Goal: Task Accomplishment & Management: Complete application form

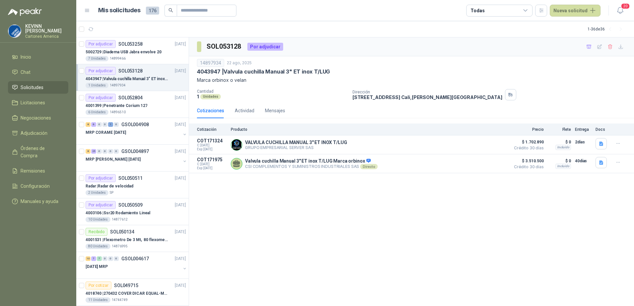
click at [142, 80] on p "4043947 | Valvula cuchilla Manual 3" ET inox T/LUG" at bounding box center [127, 79] width 83 height 6
click at [120, 79] on p "4043947 | Valvula cuchilla Manual 3" ET inox T/LUG" at bounding box center [127, 79] width 83 height 6
click at [493, 167] on button "Detalles" at bounding box center [491, 163] width 31 height 9
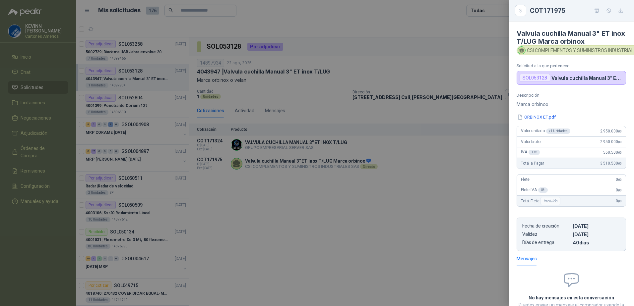
scroll to position [57, 0]
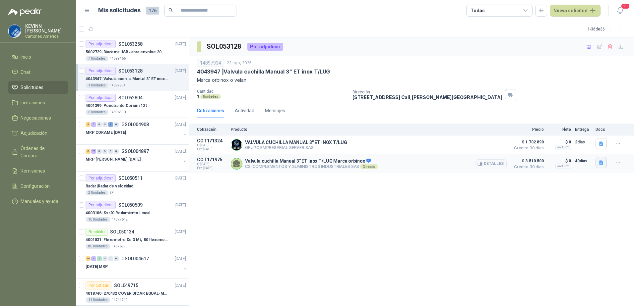
click at [603, 163] on icon "button" at bounding box center [601, 163] width 4 height 4
click at [572, 146] on button "ORBINOX ET.pdf" at bounding box center [583, 148] width 40 height 7
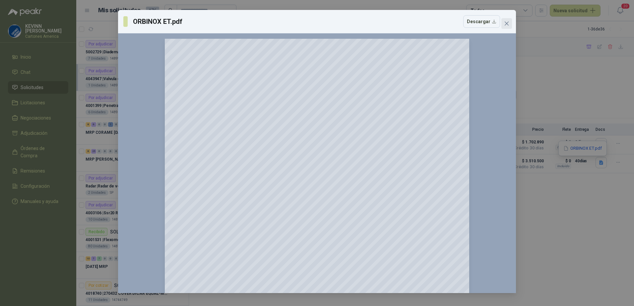
click at [505, 23] on icon "close" at bounding box center [506, 23] width 5 height 5
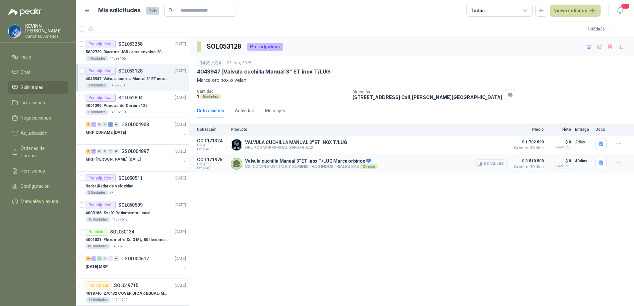
click at [490, 164] on button "Detalles" at bounding box center [491, 163] width 31 height 9
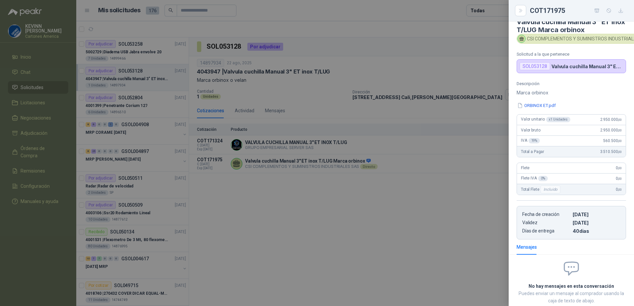
scroll to position [0, 0]
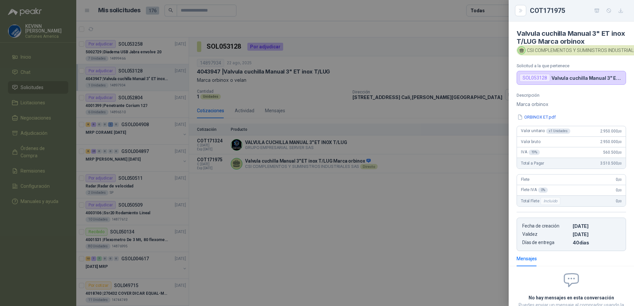
drag, startPoint x: 593, startPoint y: 11, endPoint x: 611, endPoint y: 37, distance: 31.8
click at [609, 39] on div "COT171975 Valvula cuchilla Manual 3" ET inox T/LUG Marca orbinox CSI COMPLEMENT…" at bounding box center [571, 153] width 125 height 306
click at [620, 16] on div "COT171975" at bounding box center [571, 11] width 125 height 22
click at [620, 9] on icon "button" at bounding box center [621, 11] width 6 height 6
click at [340, 105] on div at bounding box center [317, 153] width 634 height 306
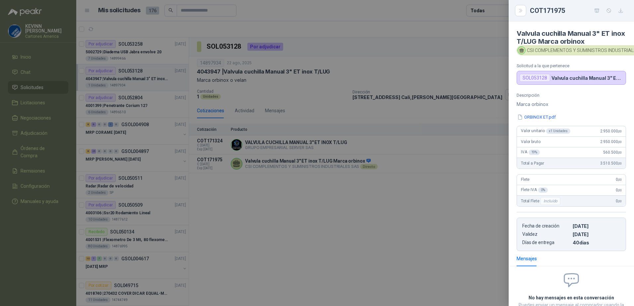
scroll to position [60, 0]
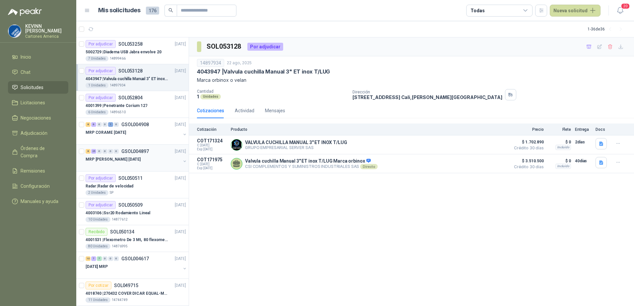
click at [182, 160] on button "button" at bounding box center [184, 161] width 5 height 5
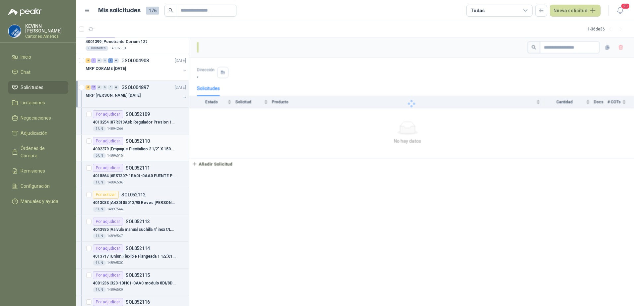
scroll to position [66, 0]
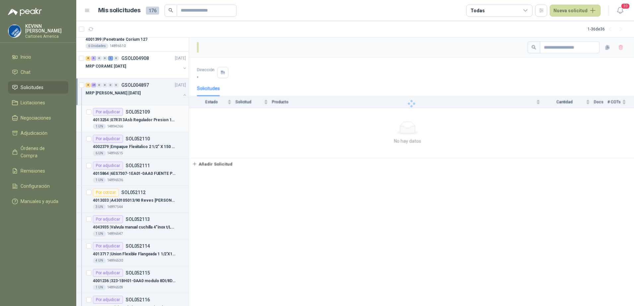
click at [142, 122] on p "4013254 | 07R313Asb Regulador Presion 1/2"[PERSON_NAME]" at bounding box center [134, 120] width 83 height 6
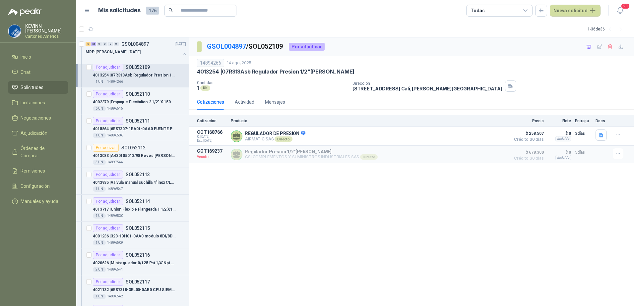
scroll to position [99, 0]
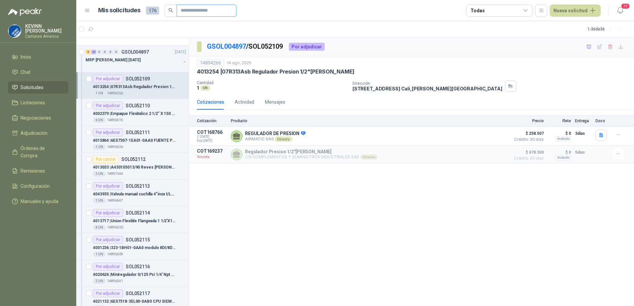
click at [203, 13] on input "text" at bounding box center [204, 10] width 46 height 11
paste input "********"
type input "********"
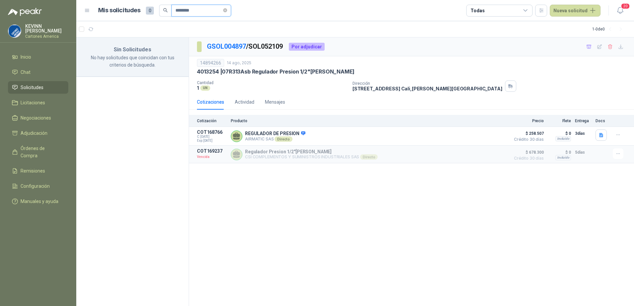
scroll to position [0, 0]
drag, startPoint x: 209, startPoint y: 9, endPoint x: 101, endPoint y: 9, distance: 107.8
click at [101, 9] on div "Mis solicitudes 0 ********" at bounding box center [164, 11] width 133 height 12
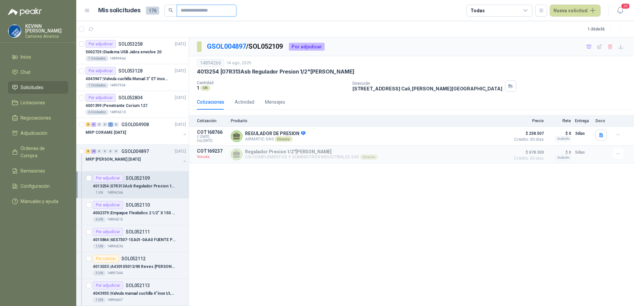
click at [196, 7] on input "text" at bounding box center [204, 10] width 46 height 11
paste input "********"
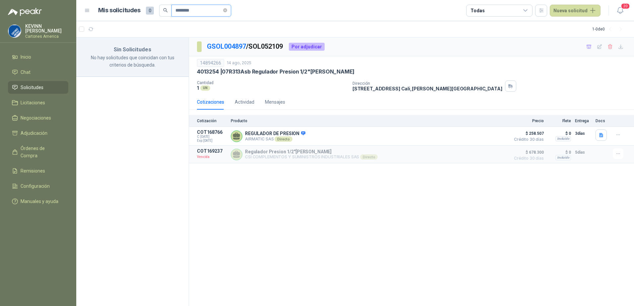
drag, startPoint x: 209, startPoint y: 8, endPoint x: 98, endPoint y: 13, distance: 110.8
click at [101, 12] on div "Mis solicitudes 0 ********" at bounding box center [164, 11] width 133 height 12
paste input "text"
type input "*******"
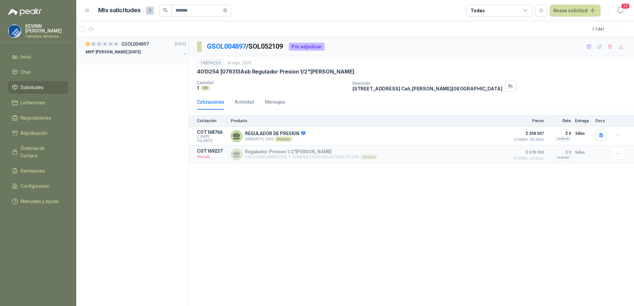
click at [123, 53] on p "MRP [PERSON_NAME] [DATE]" at bounding box center [113, 52] width 55 height 6
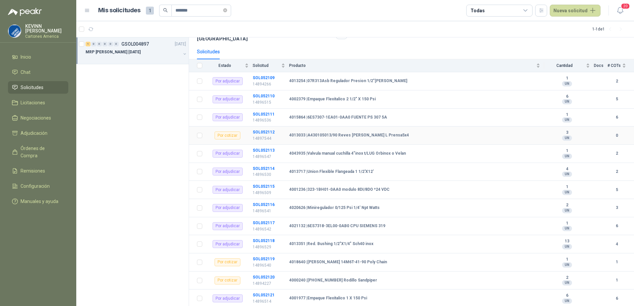
scroll to position [66, 0]
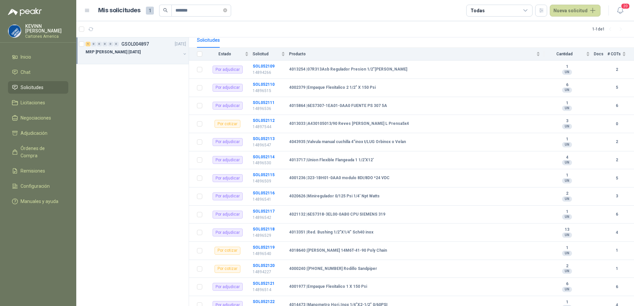
click at [185, 51] on button "button" at bounding box center [184, 53] width 5 height 5
click at [153, 83] on div "3 UN 14896533" at bounding box center [139, 85] width 93 height 5
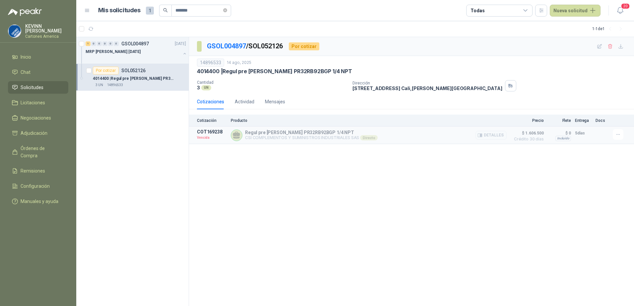
click at [339, 142] on article "COT169238 Vencida Regul pre [PERSON_NAME] PR32RB92BGP 1/4 NPT CSI COMPLEMENTOS …" at bounding box center [411, 136] width 445 height 18
click at [490, 135] on button "Detalles" at bounding box center [491, 135] width 31 height 9
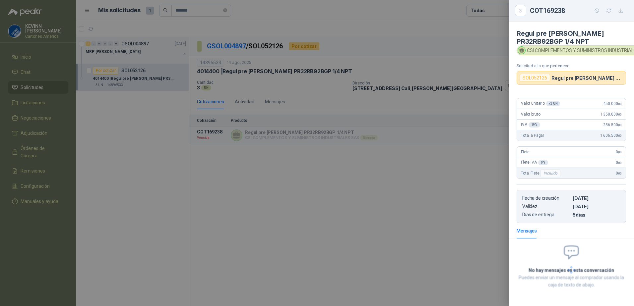
scroll to position [29, 0]
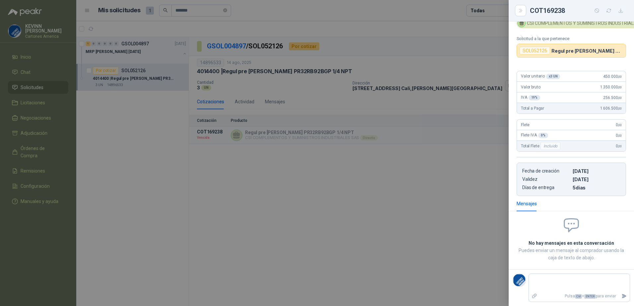
click at [376, 180] on div at bounding box center [317, 153] width 634 height 306
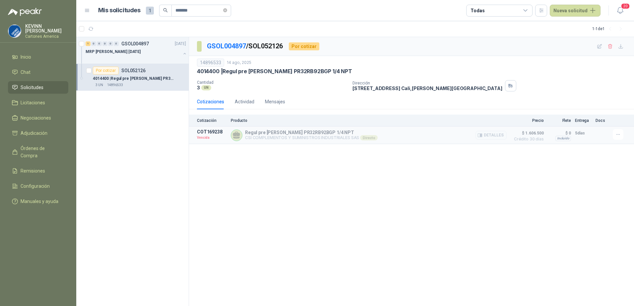
click at [407, 144] on article "COT169238 Vencida Regul pre [PERSON_NAME] PR32RB92BGP 1/4 NPT CSI COMPLEMENTOS …" at bounding box center [411, 136] width 445 height 18
click at [620, 47] on icon "button" at bounding box center [621, 46] width 4 height 4
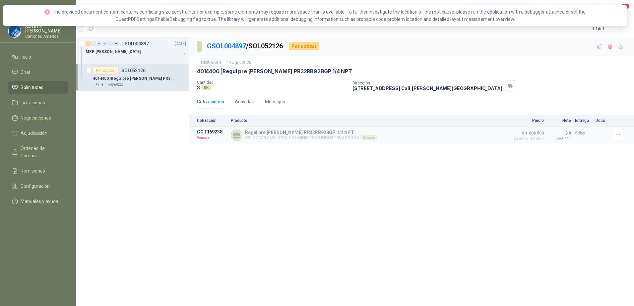
click at [422, 59] on div "14896533 [DATE]" at bounding box center [411, 63] width 429 height 8
click at [44, 12] on icon "close-circle" at bounding box center [46, 11] width 5 height 5
click at [481, 133] on icon "button" at bounding box center [479, 135] width 5 height 5
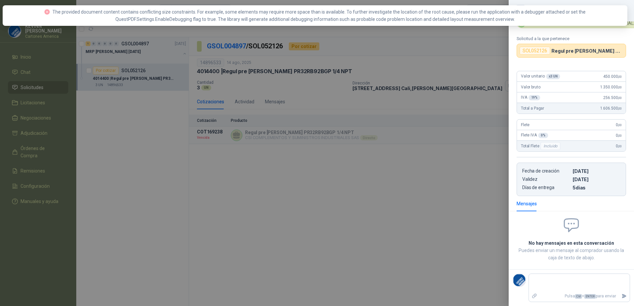
click at [44, 14] on icon "close-circle" at bounding box center [46, 11] width 5 height 5
click at [44, 12] on icon "close-circle" at bounding box center [46, 11] width 5 height 5
drag, startPoint x: 187, startPoint y: 59, endPoint x: 193, endPoint y: 56, distance: 6.4
click at [187, 58] on div at bounding box center [317, 153] width 634 height 306
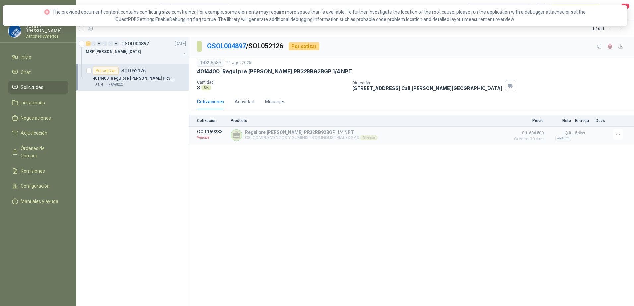
drag, startPoint x: 352, startPoint y: 91, endPoint x: 346, endPoint y: 91, distance: 6.6
click at [346, 91] on div "Cantidad 3 UN Dirección [STREET_ADDRESS][PERSON_NAME]" at bounding box center [411, 85] width 429 height 11
click at [150, 77] on p "4014400 | Regul pre [PERSON_NAME] PR32RB92BGP 1/4 NPT" at bounding box center [134, 79] width 83 height 6
click at [44, 84] on li "Solicitudes" at bounding box center [38, 87] width 52 height 7
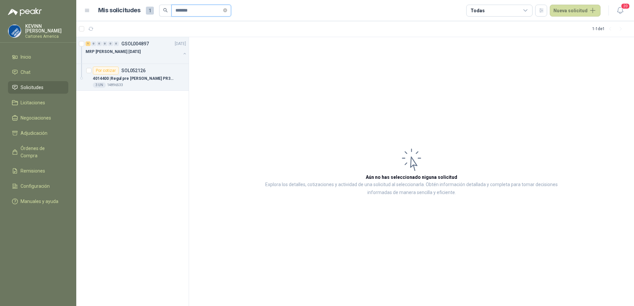
click at [212, 12] on input "*******" at bounding box center [198, 10] width 46 height 11
click at [132, 83] on div "3 UN 14896533" at bounding box center [139, 85] width 93 height 5
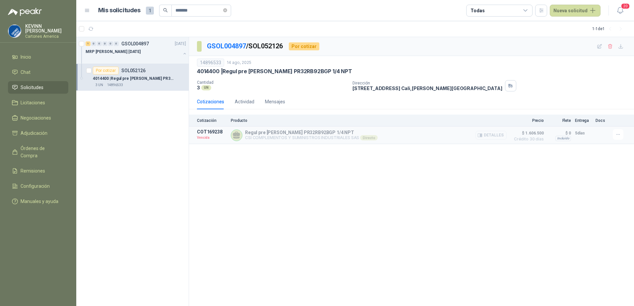
click at [486, 134] on button "Detalles" at bounding box center [491, 135] width 31 height 9
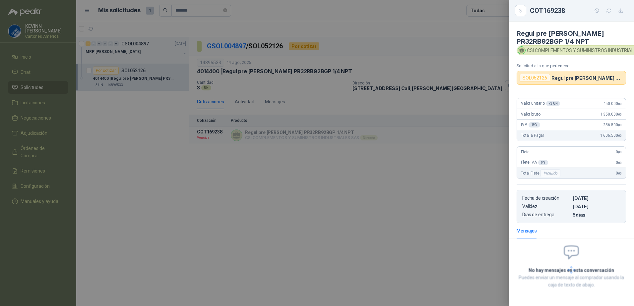
scroll to position [29, 0]
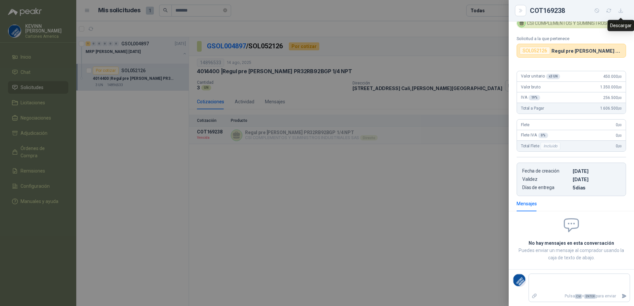
click at [622, 9] on icon "button" at bounding box center [621, 11] width 6 height 6
drag, startPoint x: 271, startPoint y: 134, endPoint x: 138, endPoint y: 140, distance: 133.1
click at [269, 136] on div at bounding box center [317, 153] width 634 height 306
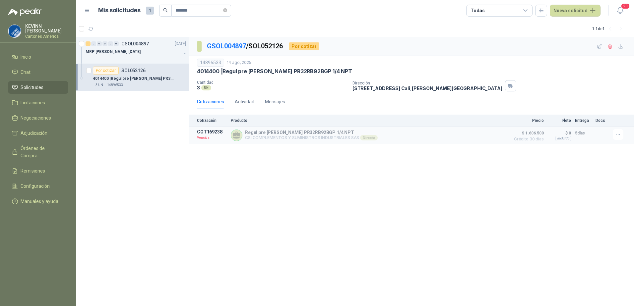
click at [43, 87] on span "Solicitudes" at bounding box center [32, 87] width 23 height 7
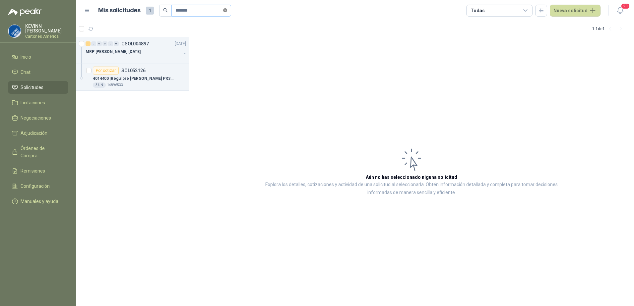
click at [227, 11] on icon "close-circle" at bounding box center [225, 10] width 4 height 4
click at [40, 85] on span "Solicitudes" at bounding box center [32, 87] width 23 height 7
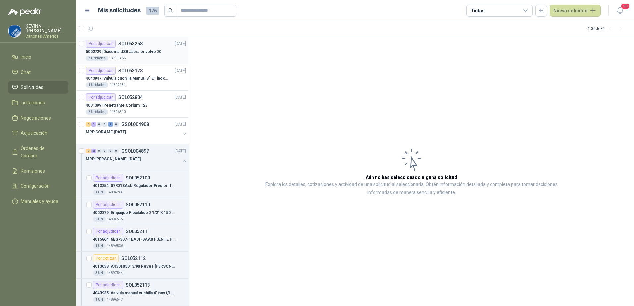
click at [134, 52] on p "5002729 | Diadema USB Jabra envolve 20" at bounding box center [124, 52] width 76 height 6
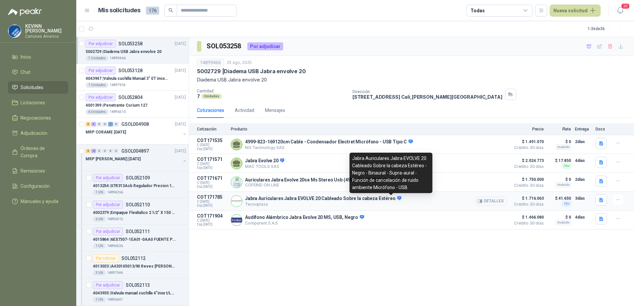
click at [397, 200] on icon at bounding box center [399, 198] width 5 height 5
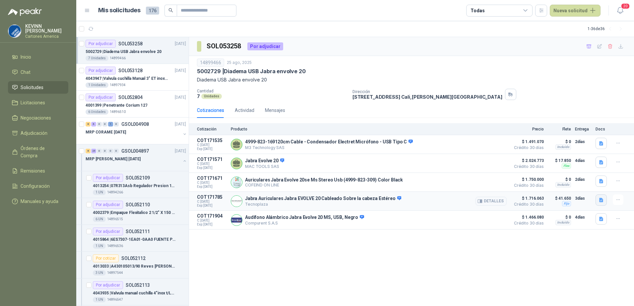
click at [597, 201] on button "button" at bounding box center [601, 200] width 11 height 11
click at [547, 187] on button "WhatsApp Image [DATE] 9.38.26 AM.jpeg" at bounding box center [559, 186] width 88 height 7
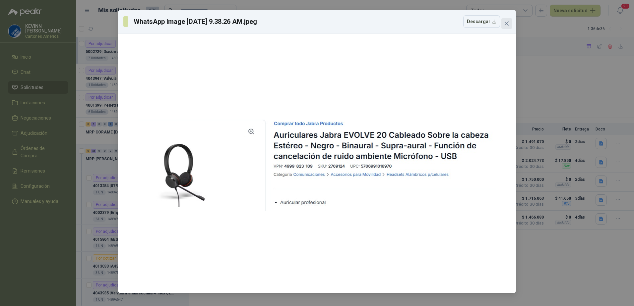
click at [509, 23] on icon "close" at bounding box center [506, 23] width 5 height 5
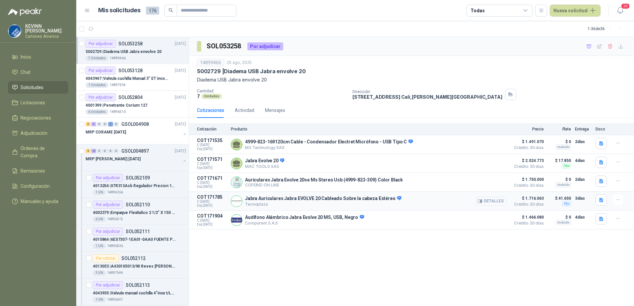
click at [495, 201] on button "Detalles" at bounding box center [491, 201] width 31 height 9
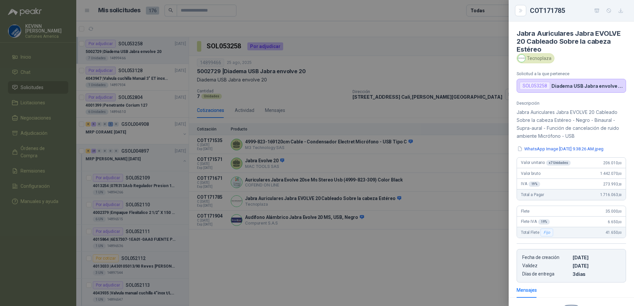
scroll to position [84, 0]
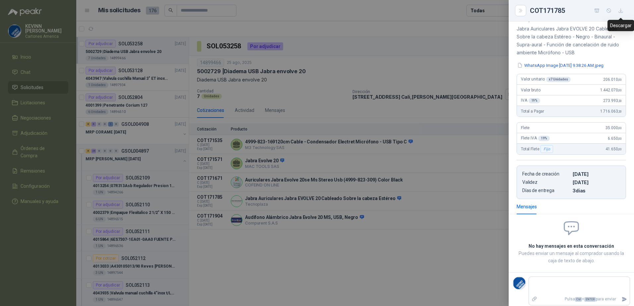
click at [621, 9] on icon "button" at bounding box center [621, 11] width 6 height 6
click at [401, 227] on div at bounding box center [317, 153] width 634 height 306
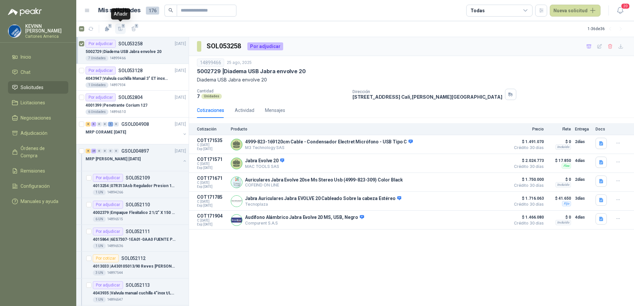
click at [119, 29] on icon "button" at bounding box center [121, 29] width 6 height 6
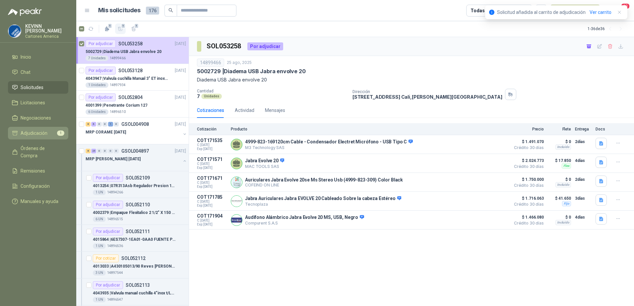
click at [42, 131] on span "Adjudicación" at bounding box center [34, 133] width 27 height 7
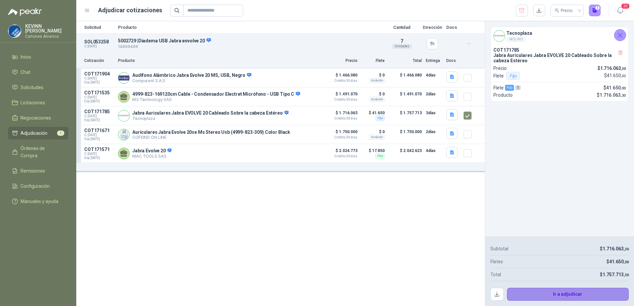
click at [544, 293] on button "Ir a adjudicar" at bounding box center [568, 294] width 122 height 13
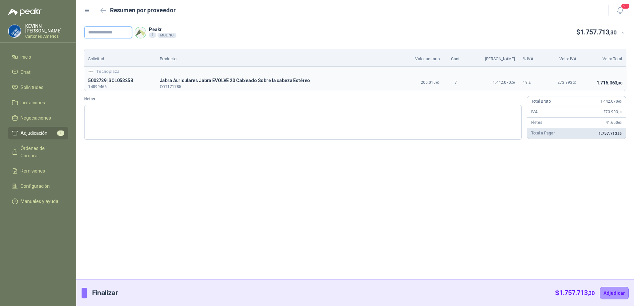
click at [115, 33] on input "text" at bounding box center [108, 33] width 48 height 12
click at [115, 32] on input "text" at bounding box center [108, 33] width 48 height 12
paste input "**********"
type input "**********"
click at [130, 114] on textarea "Notas" at bounding box center [302, 122] width 437 height 35
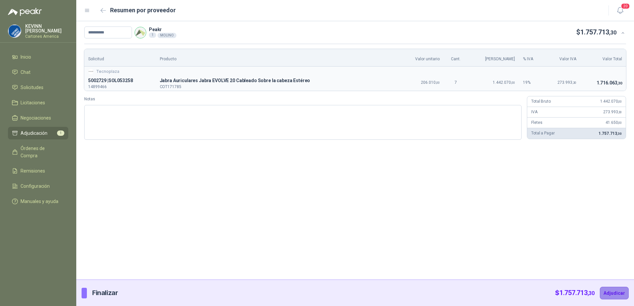
click at [616, 290] on button "Adjudicar" at bounding box center [614, 293] width 29 height 13
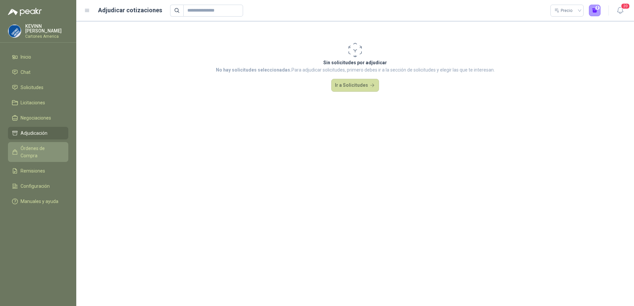
click at [44, 145] on span "Órdenes de Compra" at bounding box center [41, 152] width 41 height 15
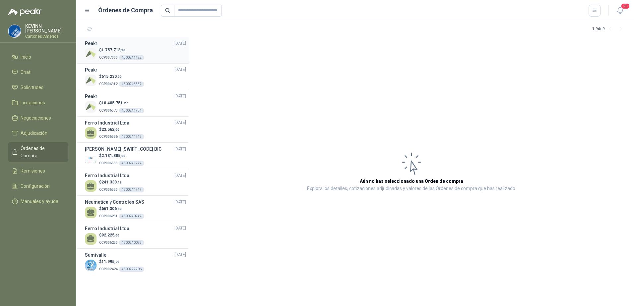
click at [142, 52] on p "$ 1.757.713 ,30" at bounding box center [121, 50] width 45 height 6
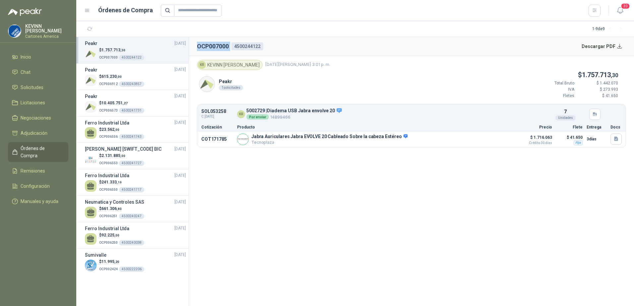
drag, startPoint x: 198, startPoint y: 46, endPoint x: 233, endPoint y: 46, distance: 35.5
click at [233, 46] on div "OCP007000 4500244122" at bounding box center [230, 46] width 66 height 9
copy h2 "OCP007000"
